Goal: Entertainment & Leisure: Consume media (video, audio)

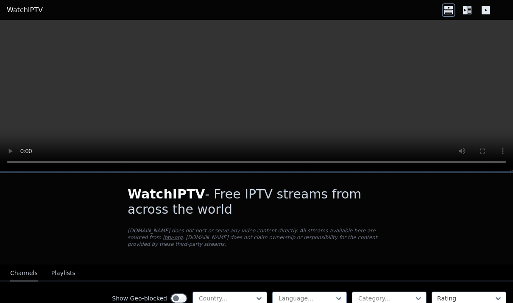
scroll to position [0, 0]
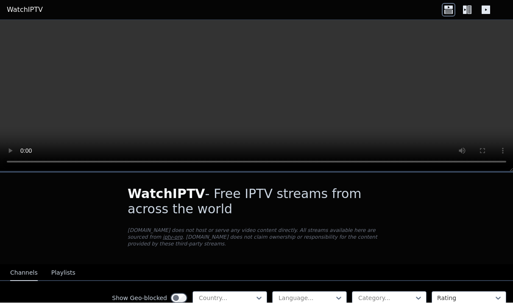
click at [255, 95] on video at bounding box center [256, 96] width 513 height 152
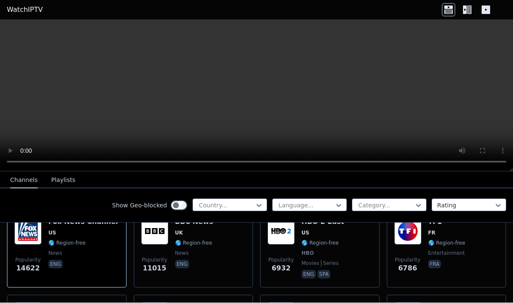
scroll to position [113, 0]
click at [255, 212] on div "Show Geo-blocked Country..." at bounding box center [189, 206] width 155 height 14
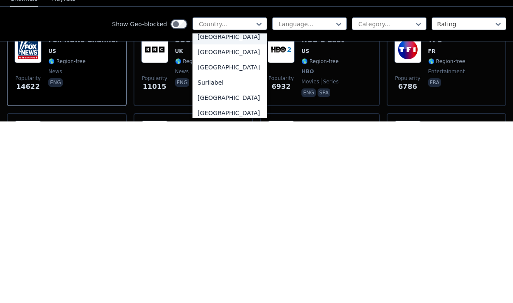
scroll to position [0, 0]
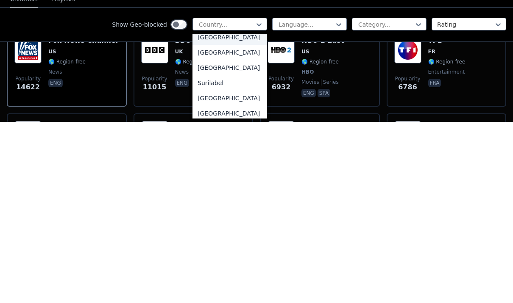
click at [258, 211] on div "[GEOGRAPHIC_DATA]" at bounding box center [229, 218] width 75 height 15
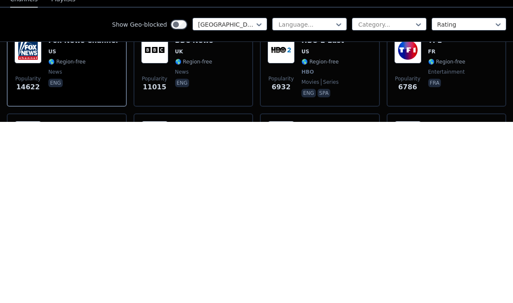
scroll to position [0, 0]
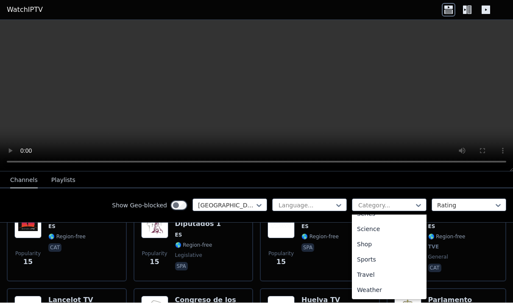
scroll to position [330, 0]
click at [411, 259] on div "Sports" at bounding box center [389, 260] width 75 height 15
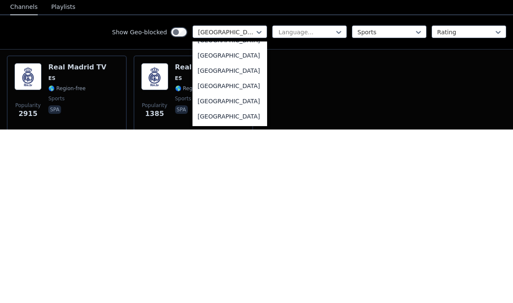
scroll to position [2751, 0]
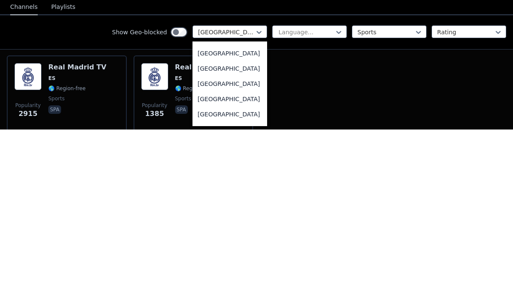
click at [253, 219] on div "[GEOGRAPHIC_DATA]" at bounding box center [229, 226] width 75 height 15
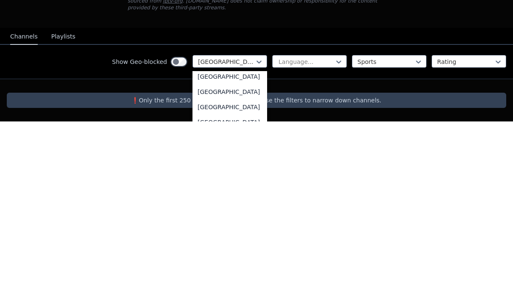
scroll to position [0, 0]
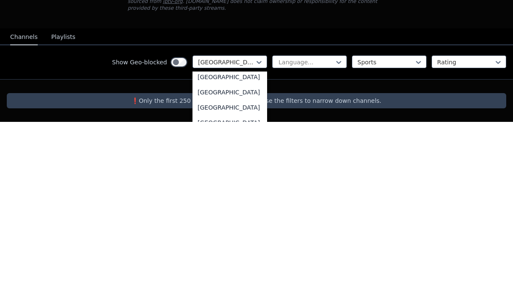
click at [250, 236] on div "[GEOGRAPHIC_DATA]" at bounding box center [229, 243] width 75 height 15
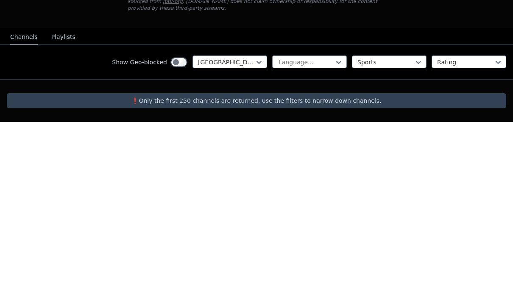
scroll to position [0, 0]
